Goal: Task Accomplishment & Management: Manage account settings

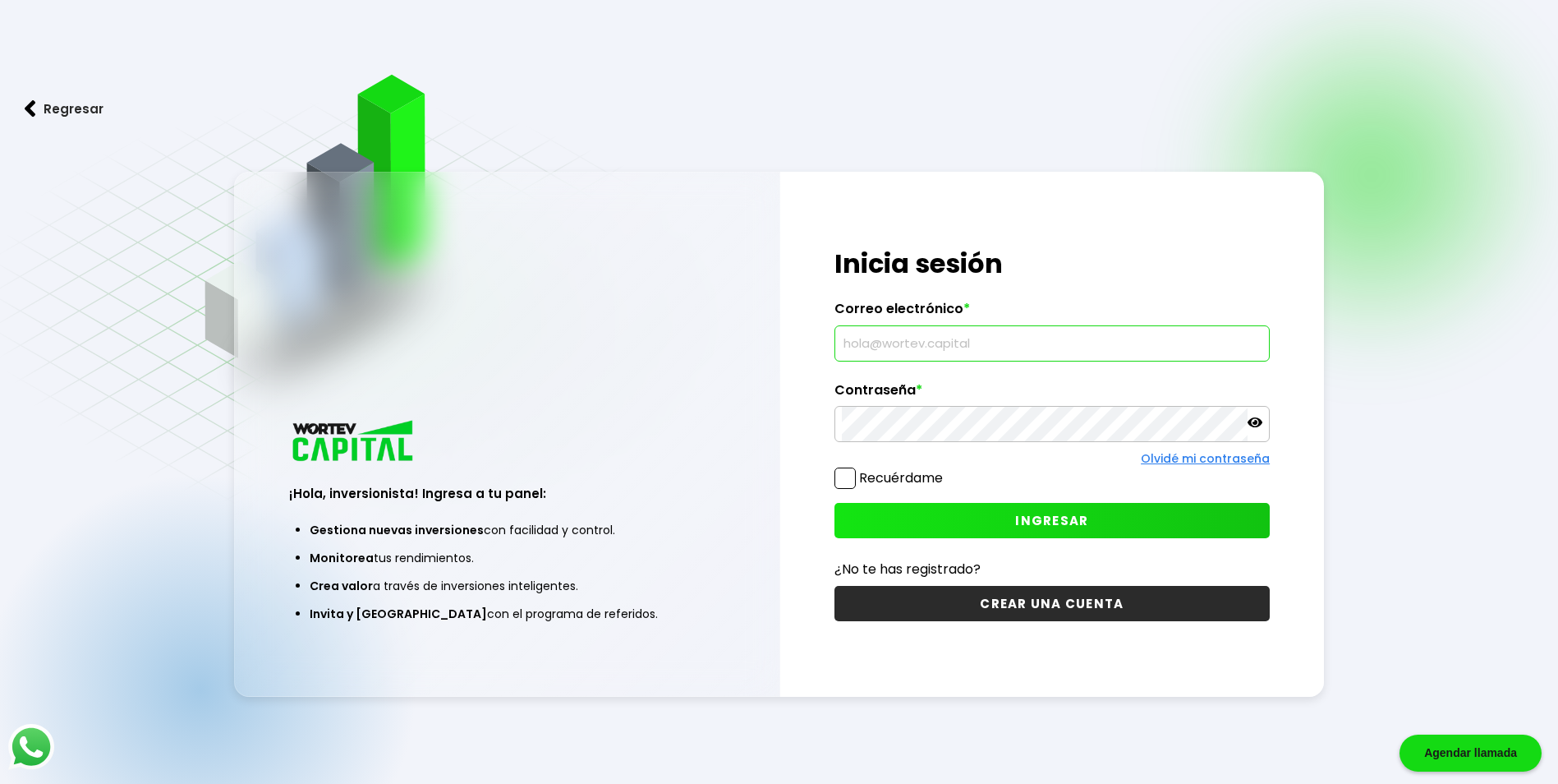
click at [879, 345] on input "text" at bounding box center [1051, 343] width 420 height 35
type input "[EMAIL_ADDRESS][DOMAIN_NAME]"
click at [1081, 518] on span "INGRESAR" at bounding box center [1051, 520] width 73 height 17
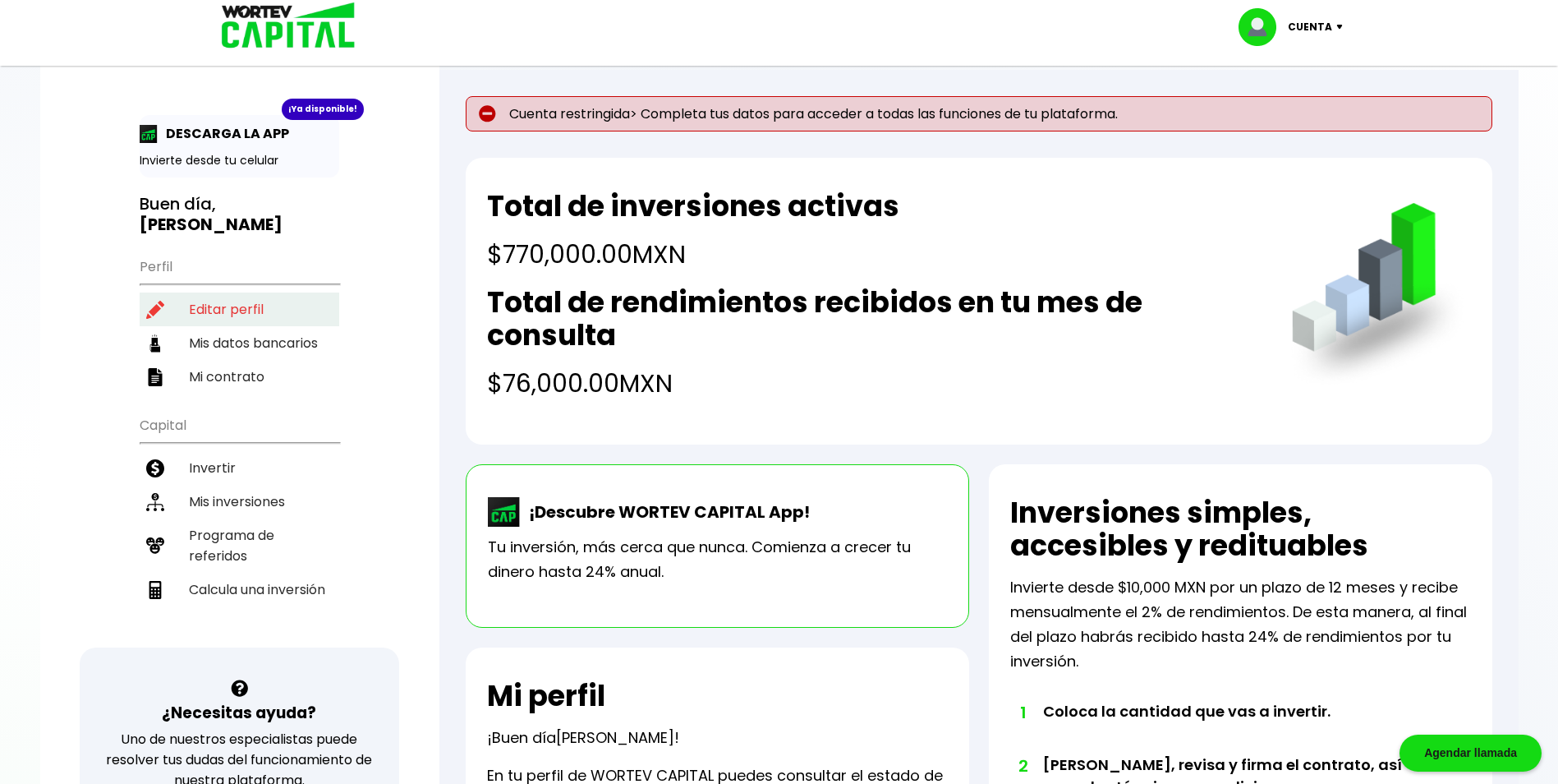
click at [213, 292] on li "Editar perfil" at bounding box center [239, 309] width 200 height 34
select select "Mujer"
select select "Bachillerato"
select select "MI"
select select "Banamex"
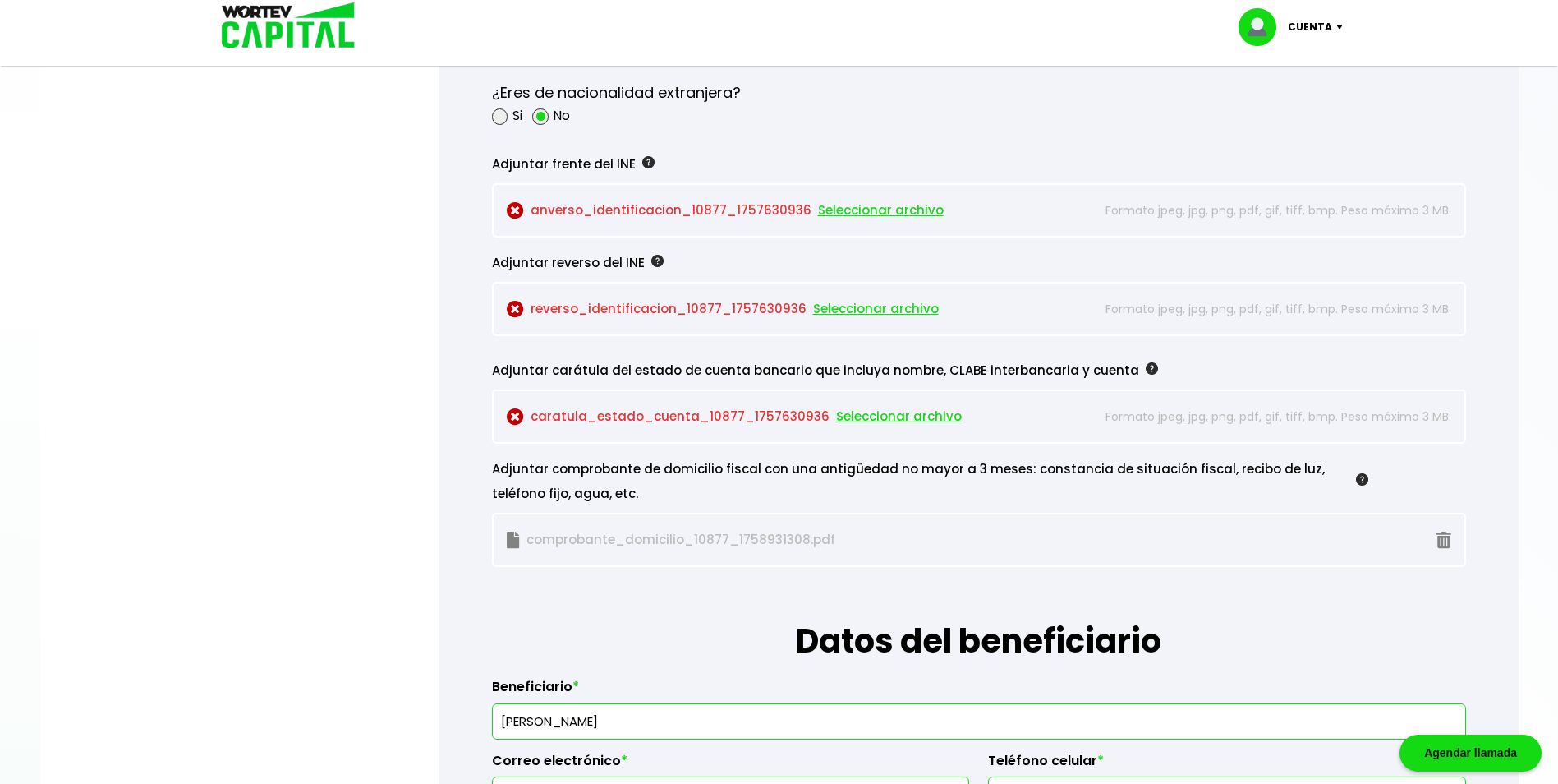
scroll to position [1397, 0]
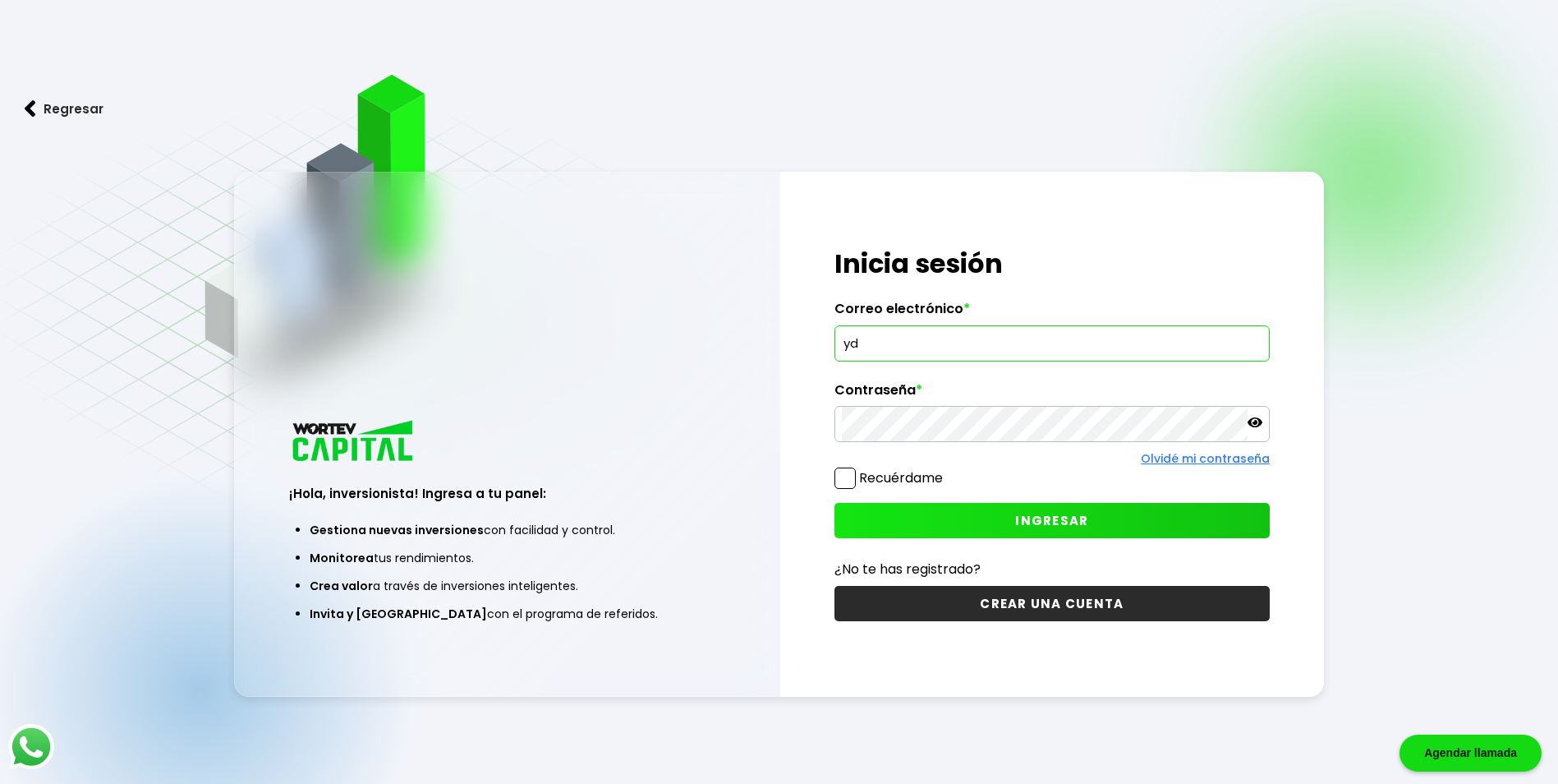
type input "y"
type input "ydecamarena@hotmail.com"
click at [1071, 524] on span "INGRESAR" at bounding box center [1051, 520] width 73 height 17
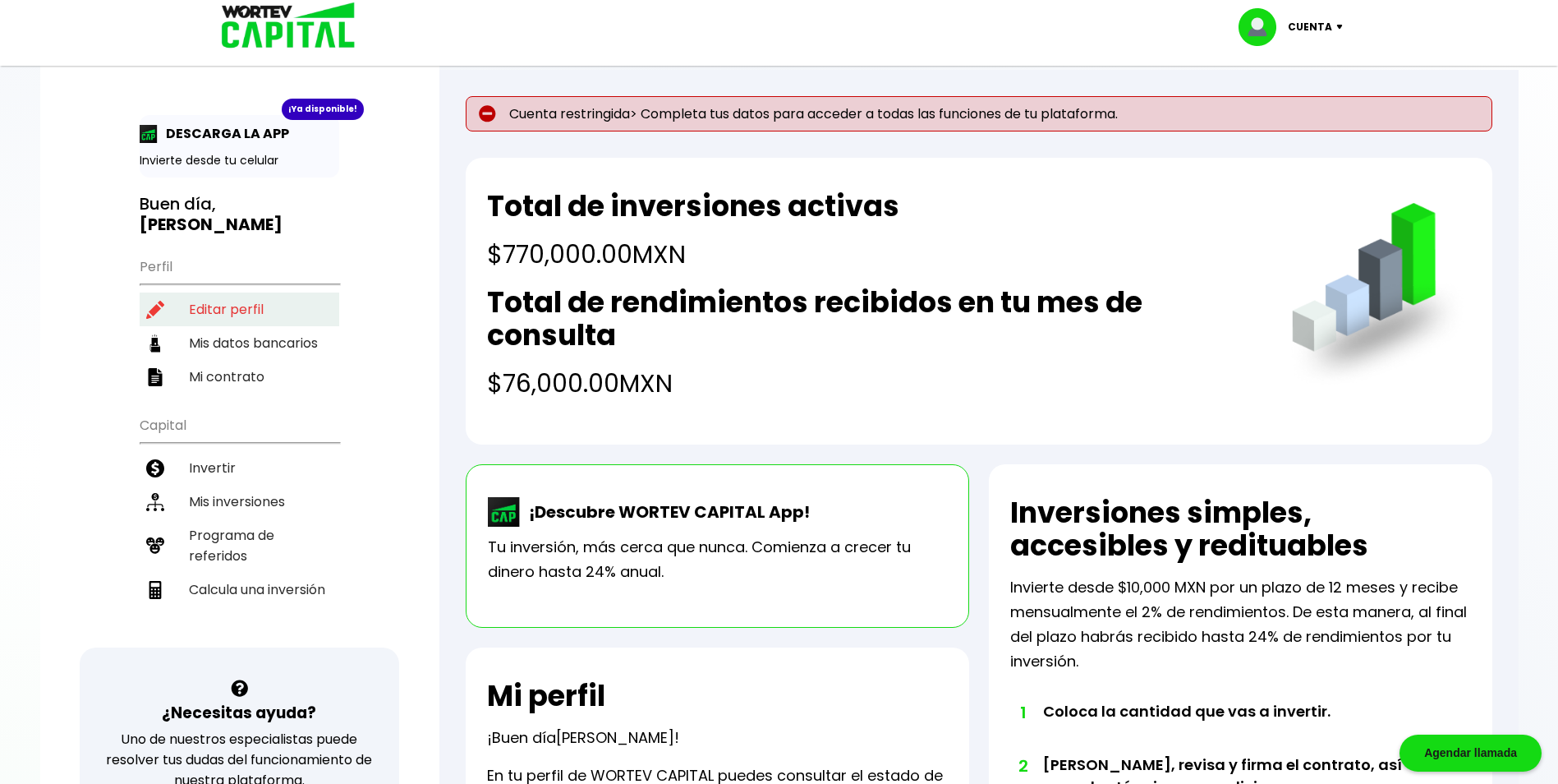
click at [216, 292] on li "Editar perfil" at bounding box center [239, 309] width 200 height 34
select select "Mujer"
select select "Bachillerato"
select select "MI"
select select "Banamex"
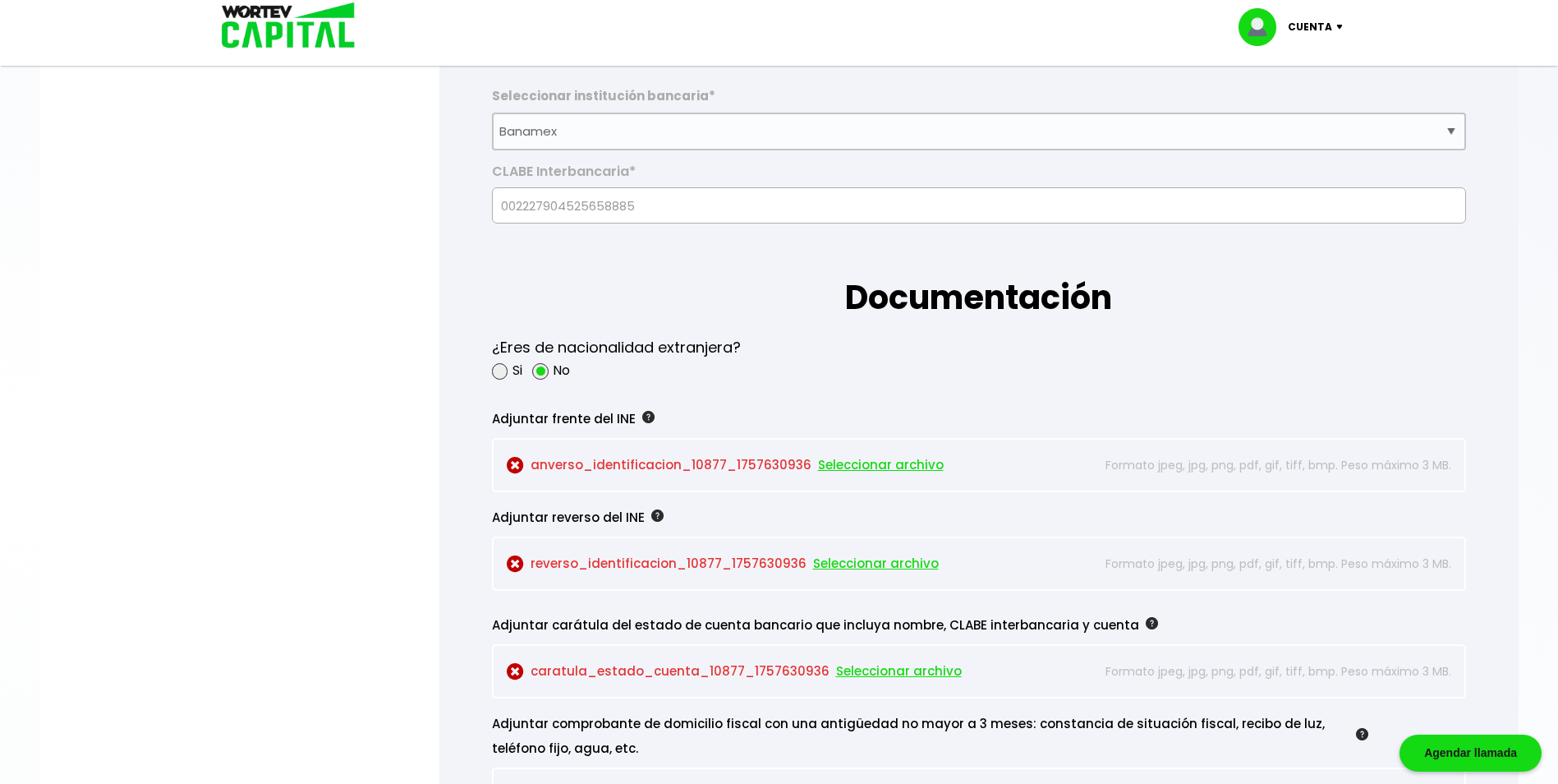
scroll to position [1397, 0]
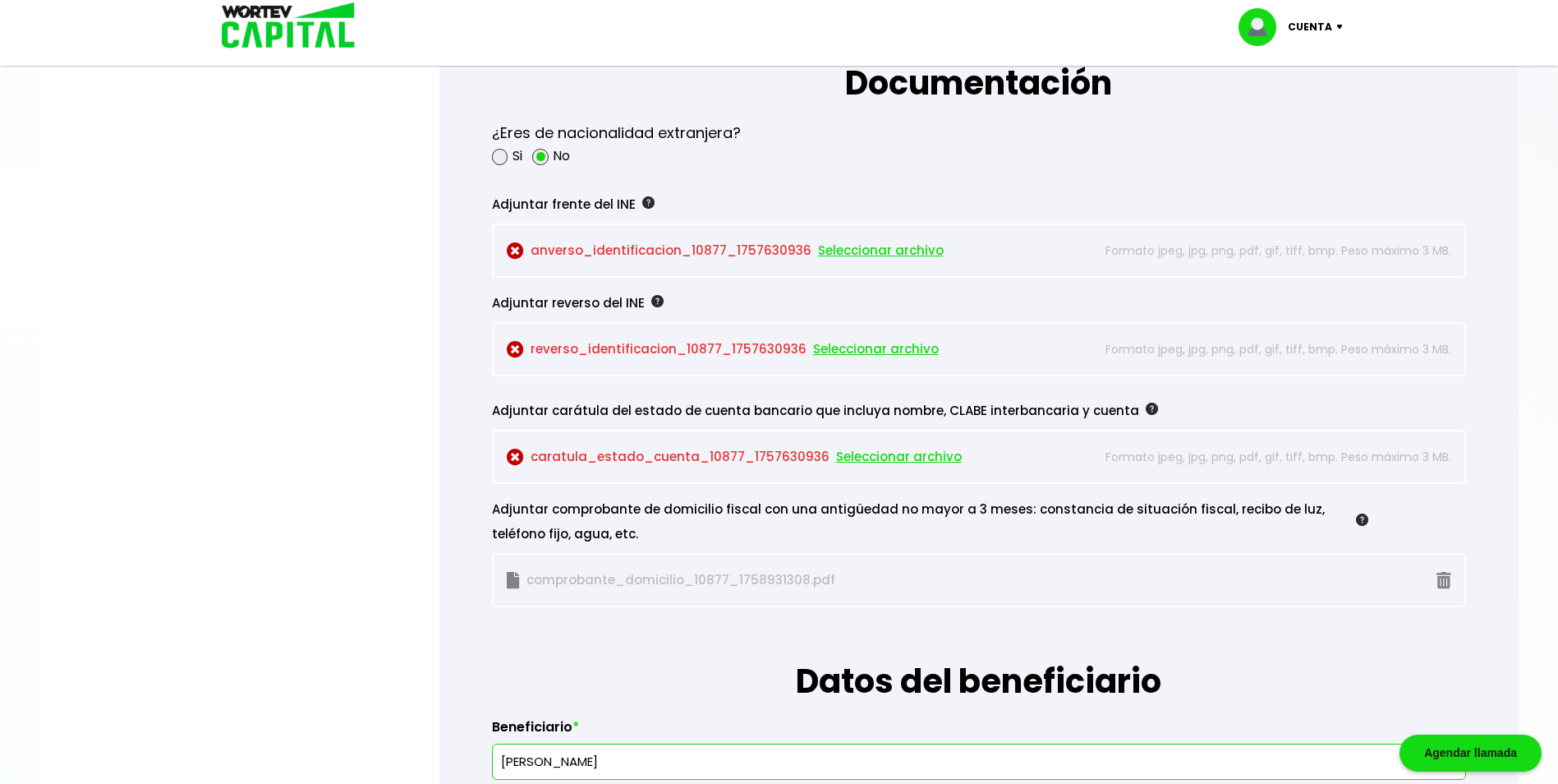
click at [869, 245] on span "Seleccionar archivo" at bounding box center [880, 250] width 125 height 25
click at [866, 352] on span "Seleccionar archivo" at bounding box center [876, 349] width 125 height 25
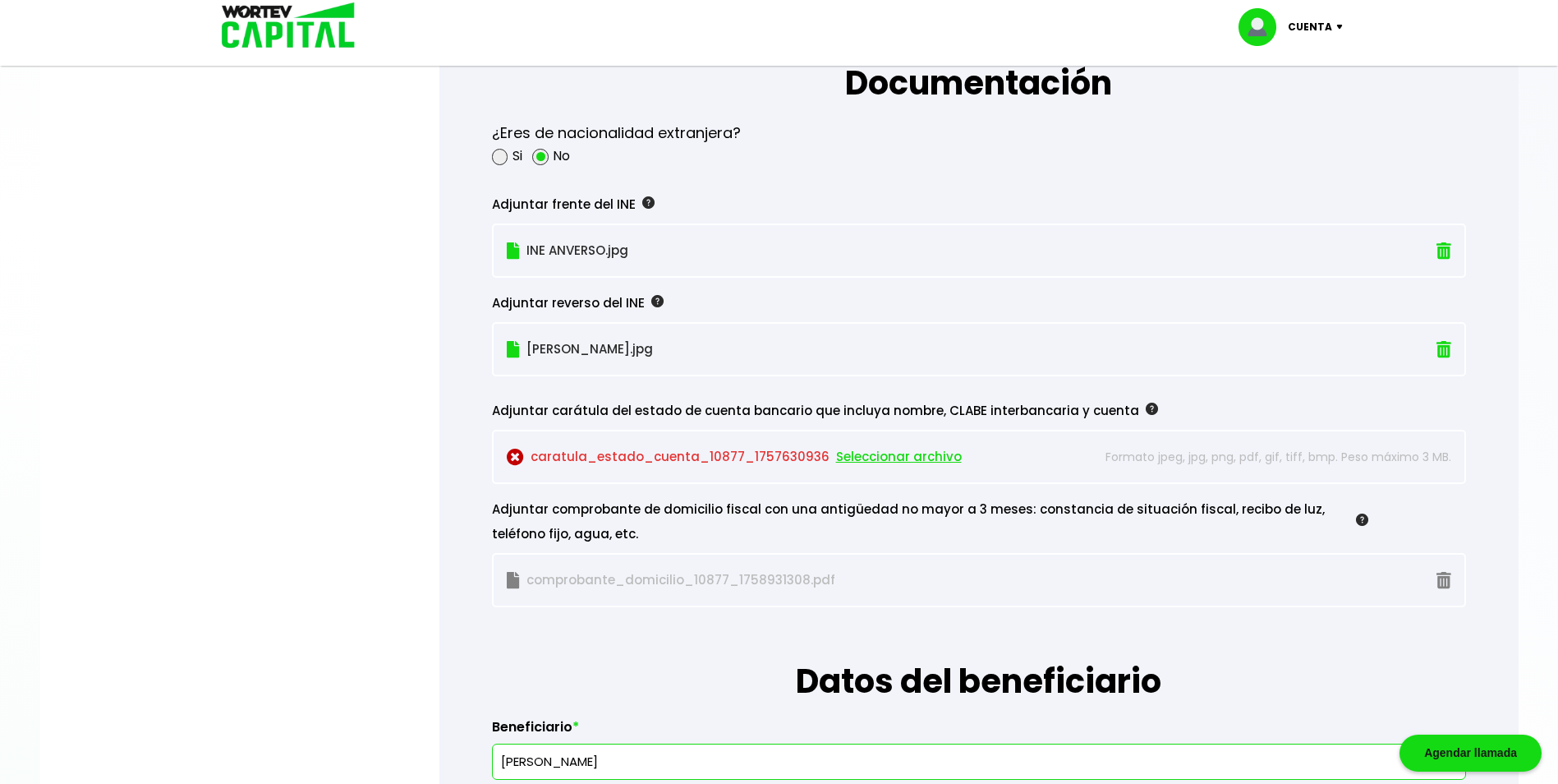
click at [892, 456] on span "Seleccionar archivo" at bounding box center [899, 456] width 125 height 25
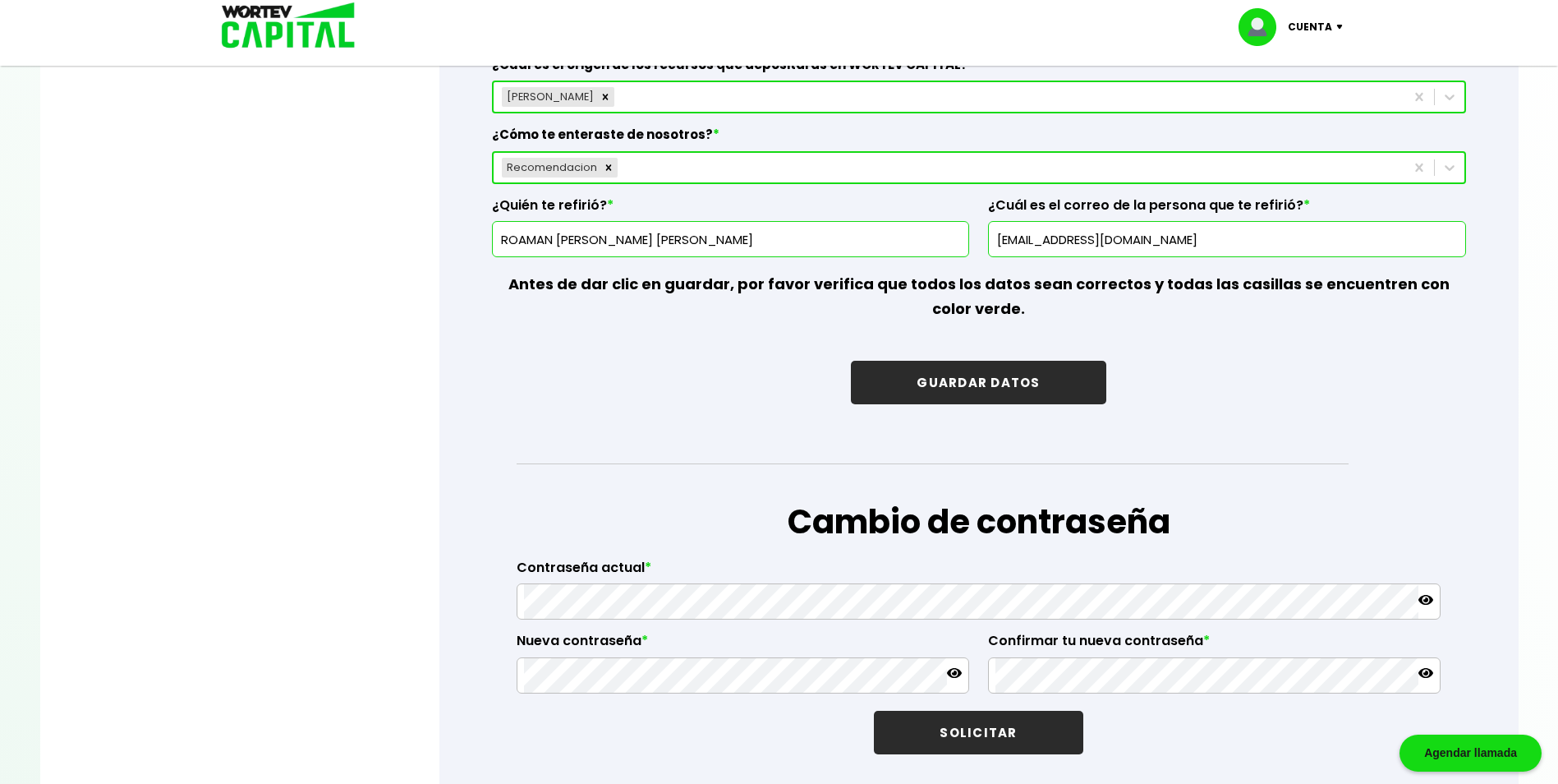
scroll to position [2444, 0]
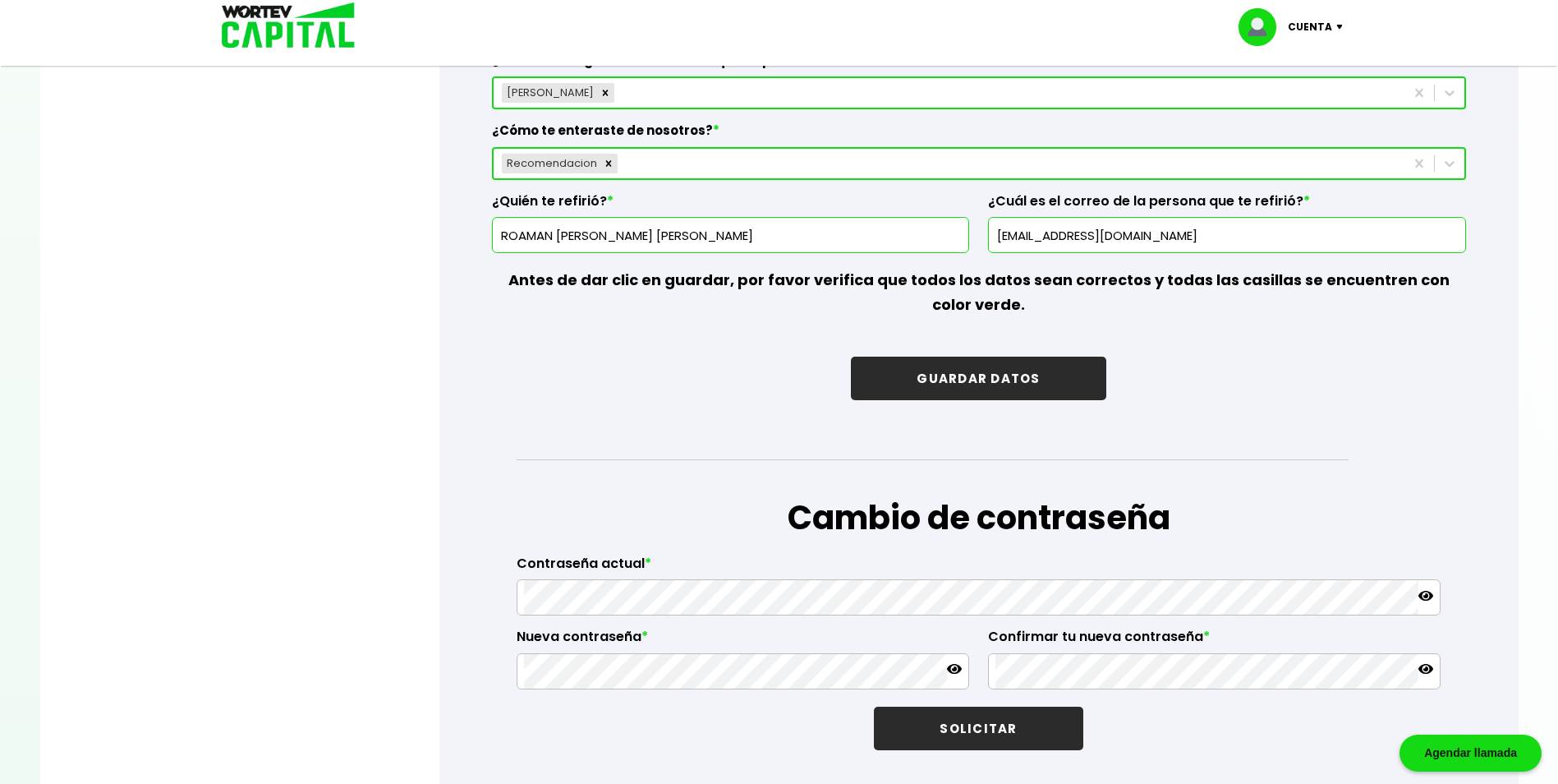
click at [972, 379] on button "GUARDAR DATOS" at bounding box center [978, 378] width 255 height 44
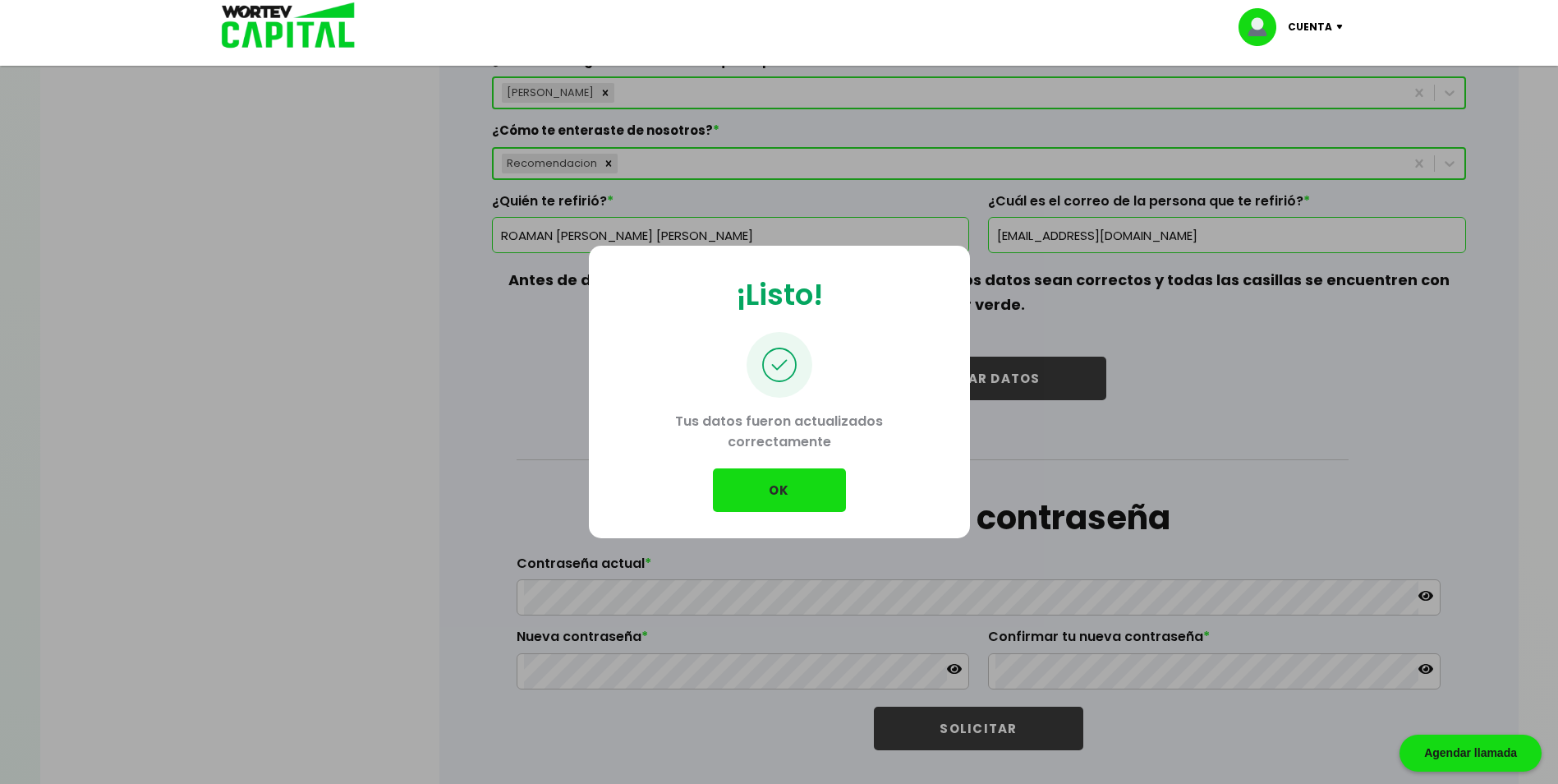
click at [795, 484] on button "OK" at bounding box center [779, 490] width 133 height 44
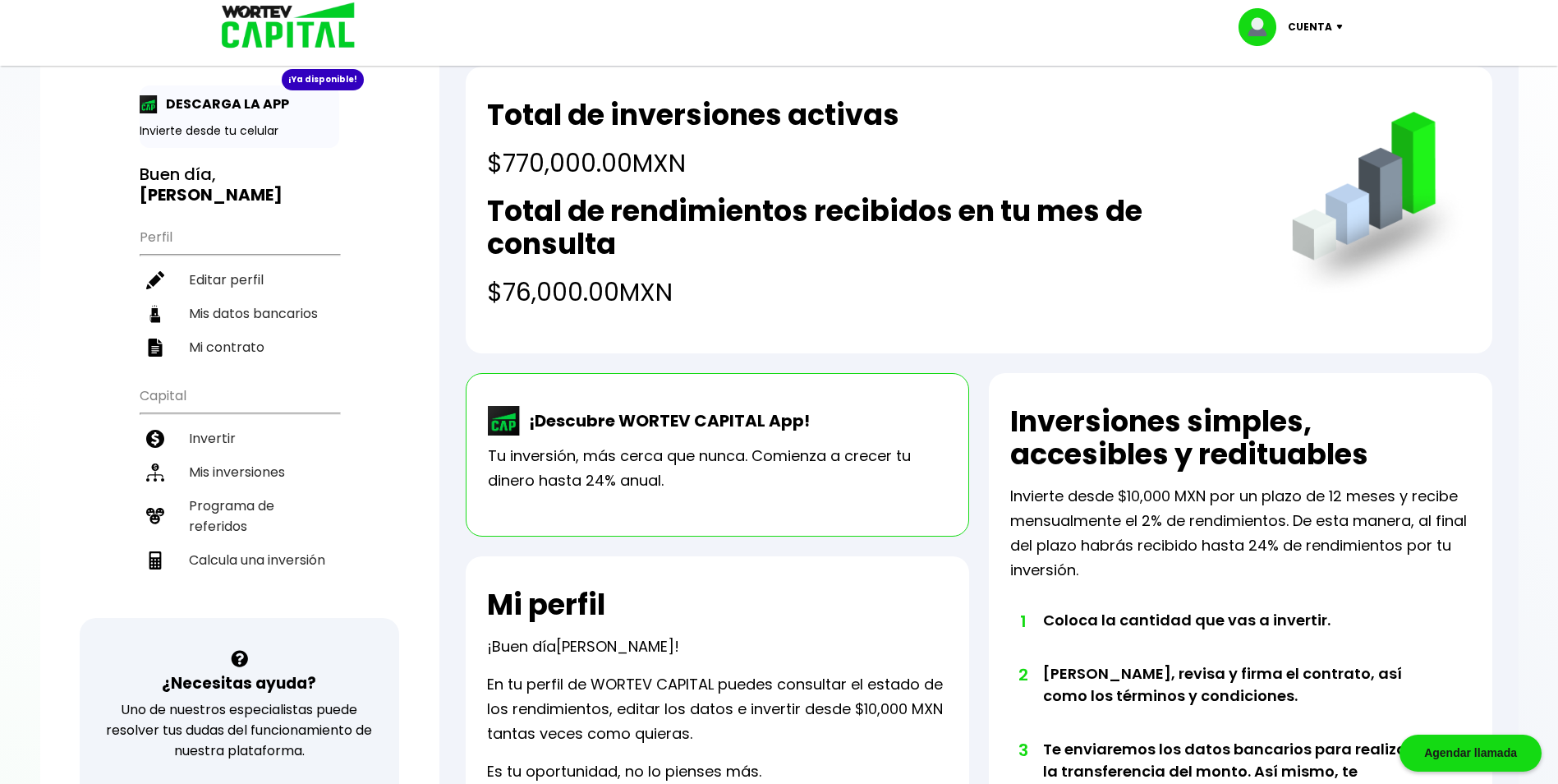
scroll to position [82, 0]
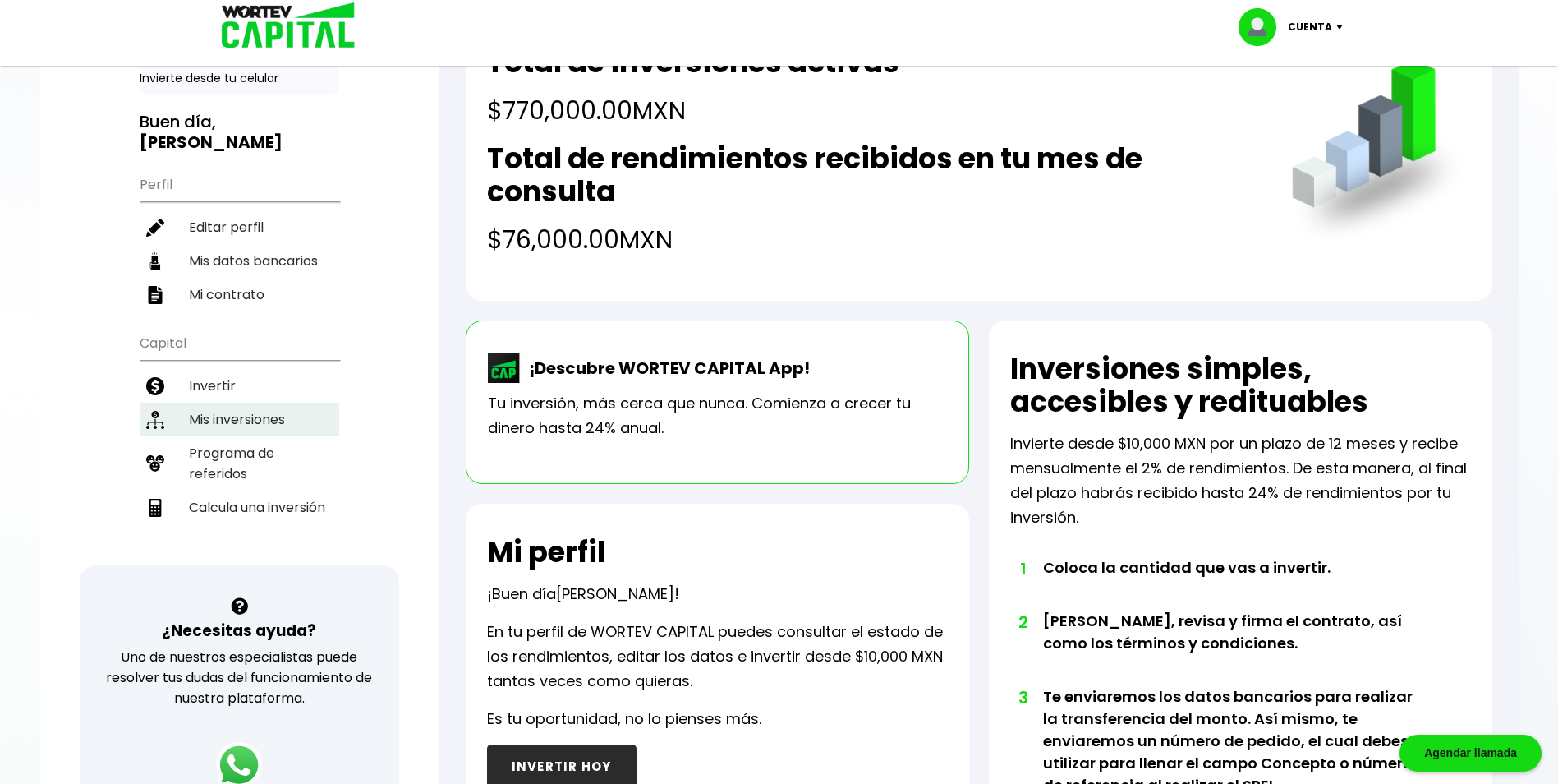
click at [214, 405] on li "Mis inversiones" at bounding box center [239, 419] width 200 height 34
